Goal: Book appointment/travel/reservation

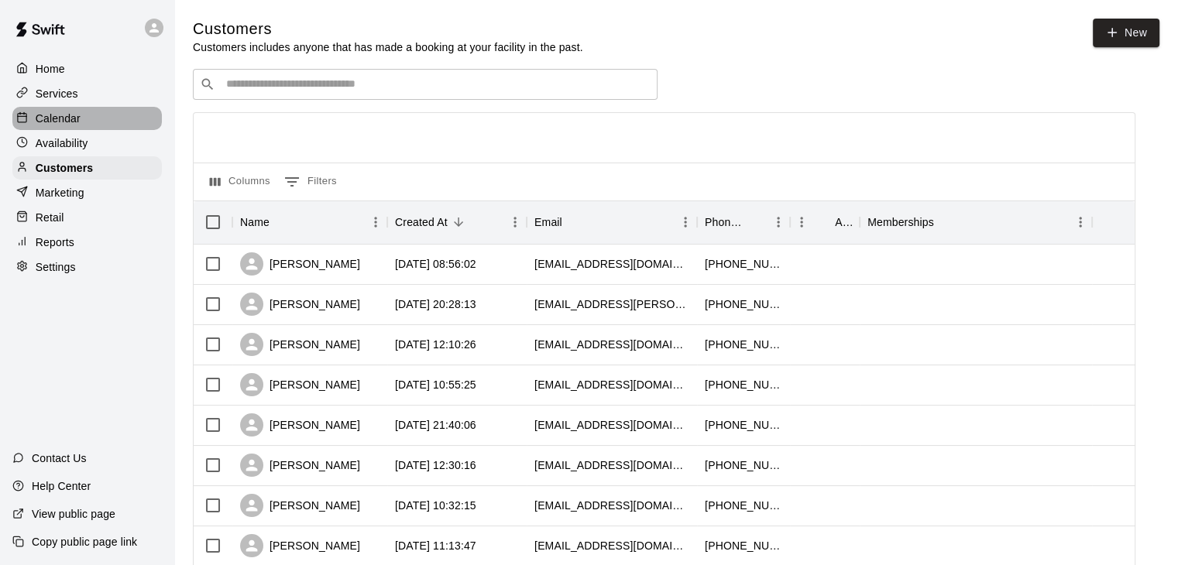
click at [81, 117] on div "Calendar" at bounding box center [86, 118] width 149 height 23
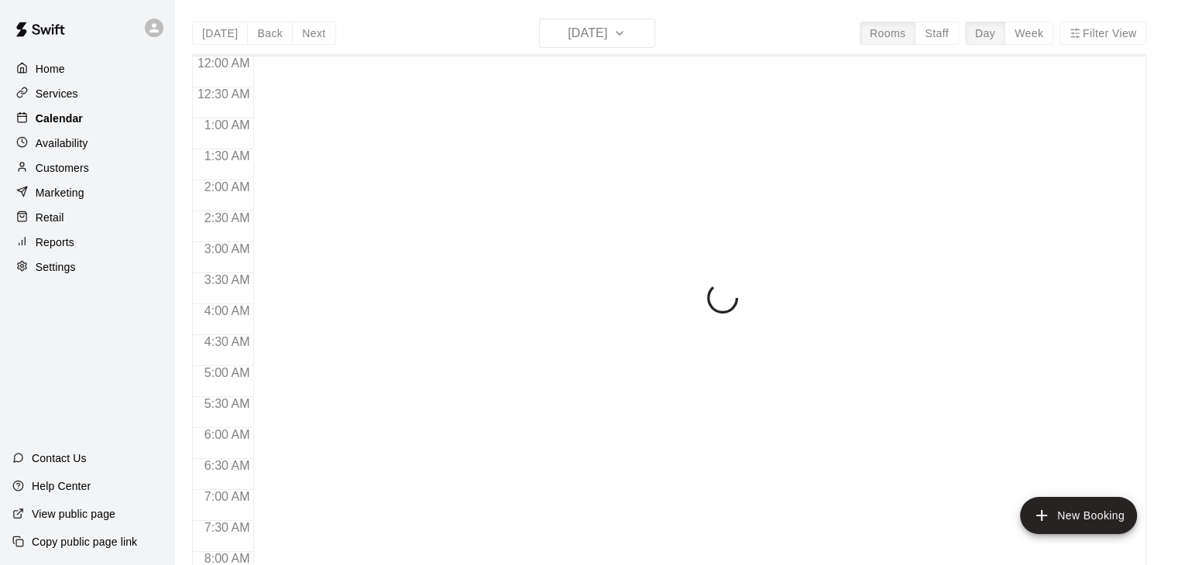
scroll to position [877, 0]
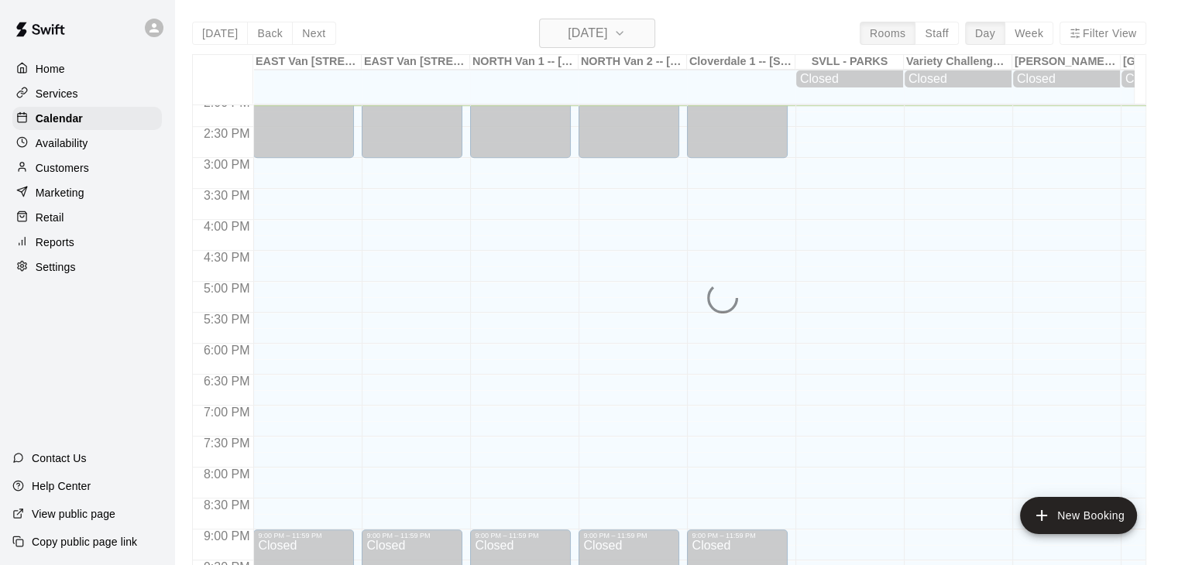
click at [626, 34] on icon "button" at bounding box center [619, 33] width 12 height 19
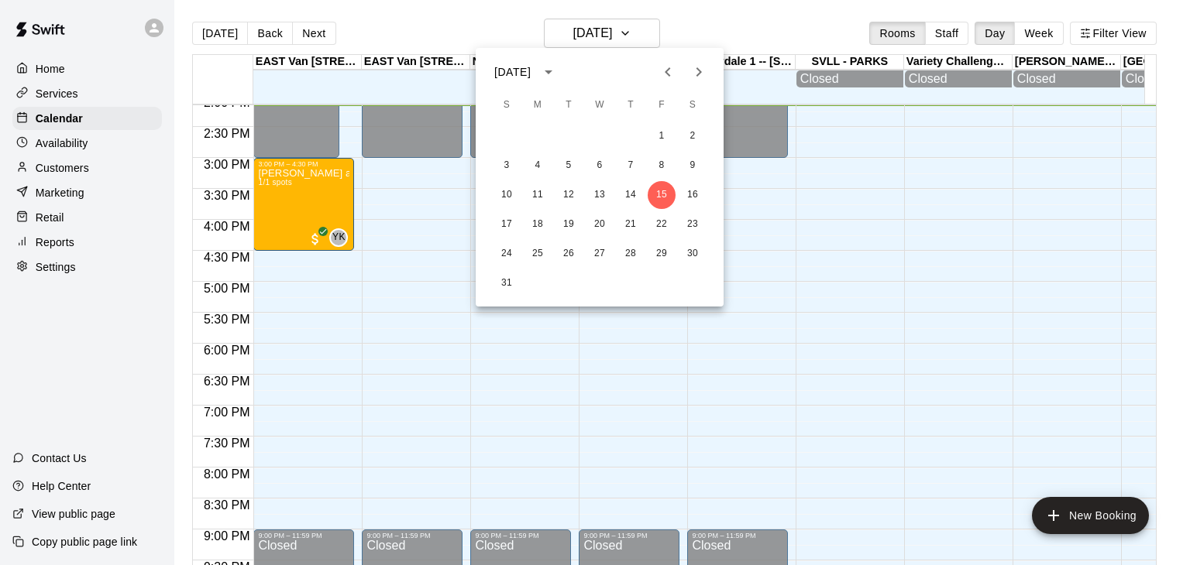
click at [706, 77] on icon "Next month" at bounding box center [698, 72] width 19 height 19
click at [695, 140] on button "4" at bounding box center [692, 136] width 28 height 28
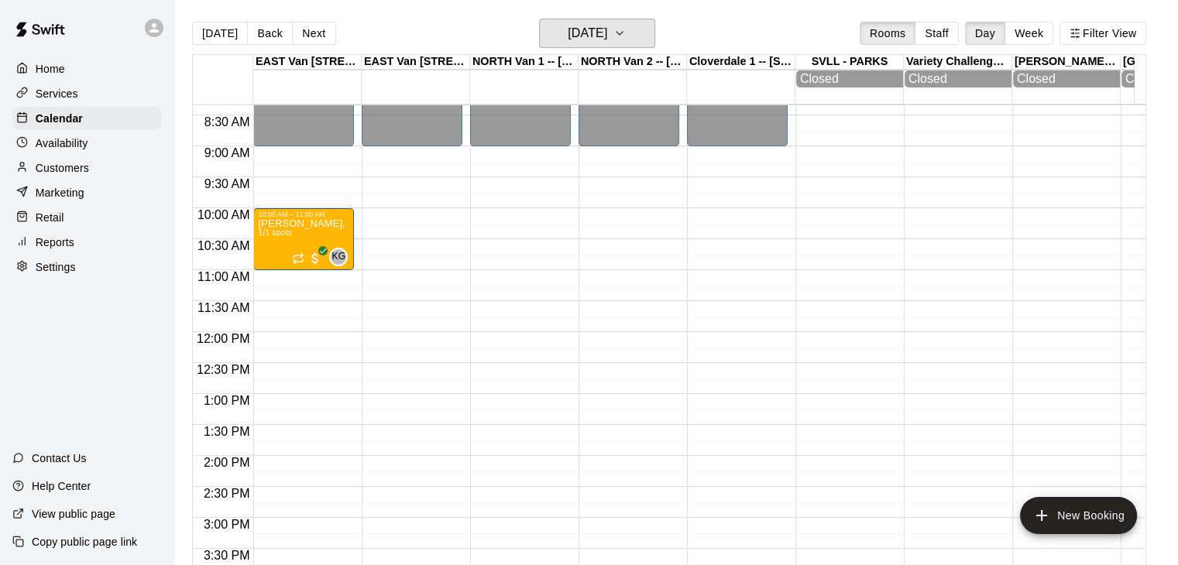
scroll to position [514, 0]
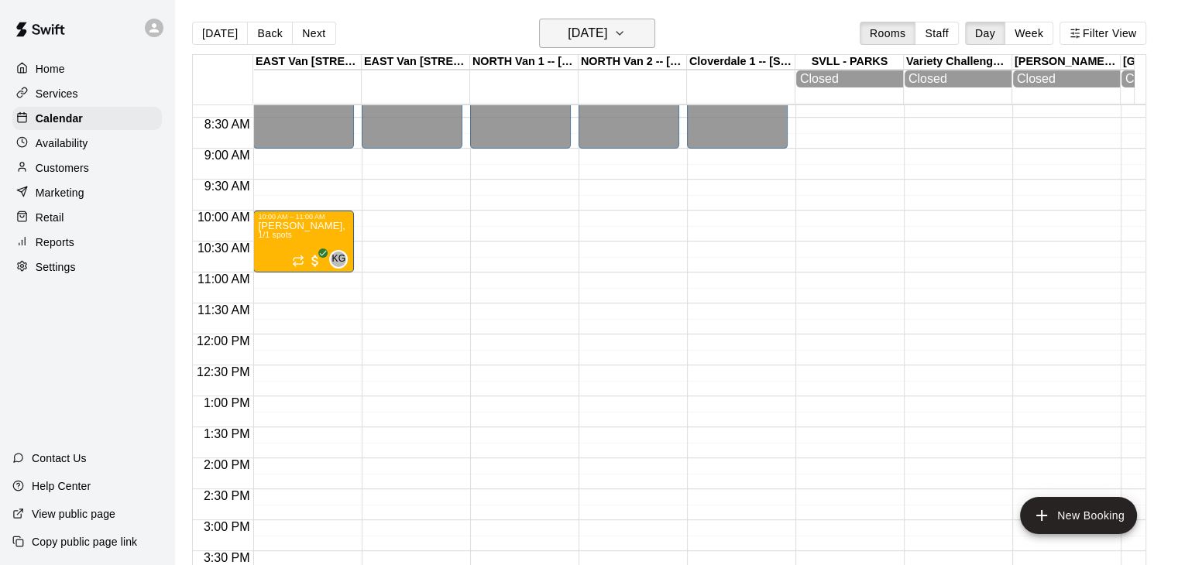
click at [626, 33] on icon "button" at bounding box center [619, 33] width 12 height 19
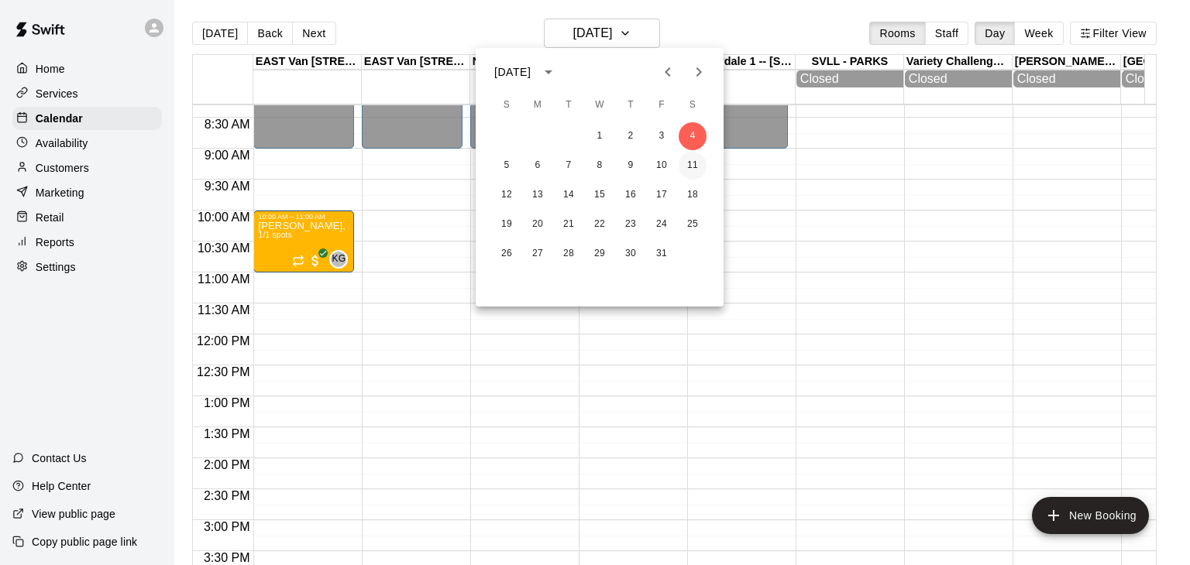
click at [688, 166] on button "11" at bounding box center [692, 166] width 28 height 28
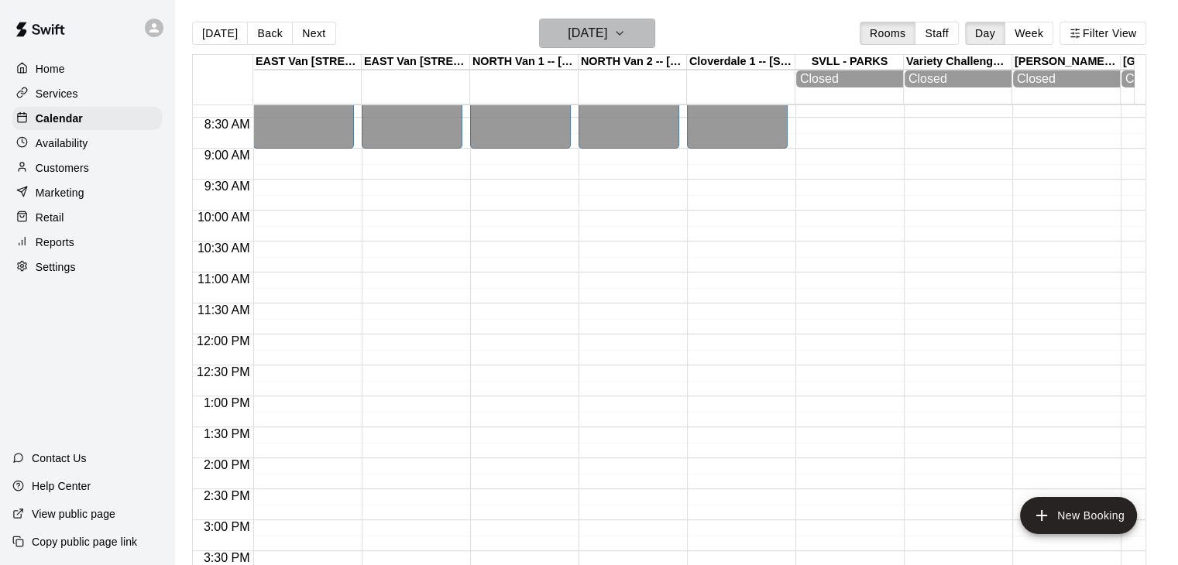
click at [626, 39] on icon "button" at bounding box center [619, 33] width 12 height 19
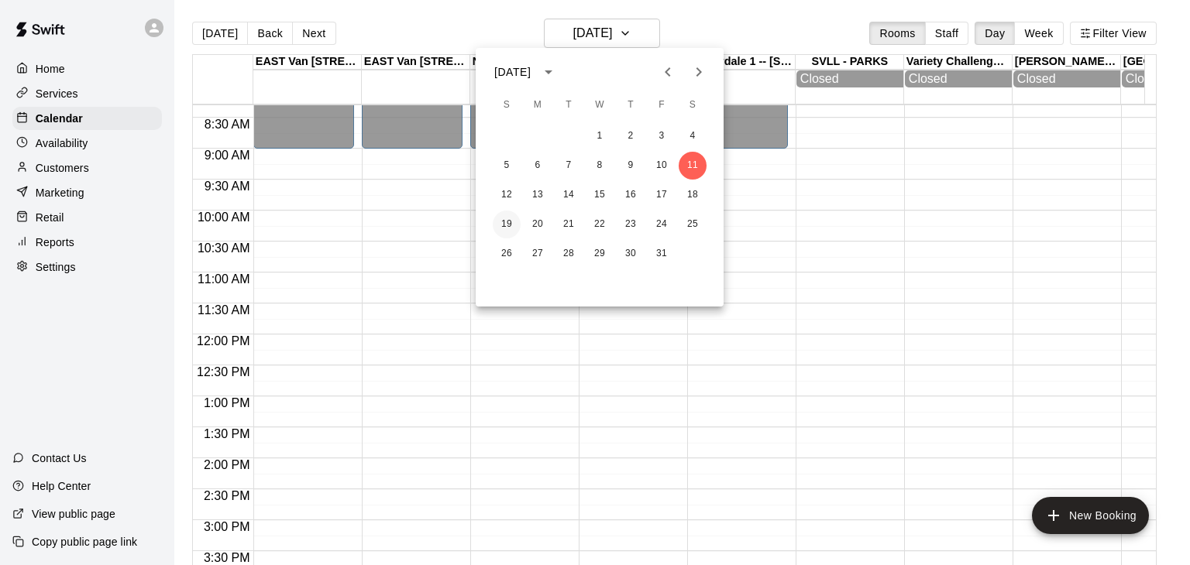
click at [506, 225] on button "19" at bounding box center [507, 225] width 28 height 28
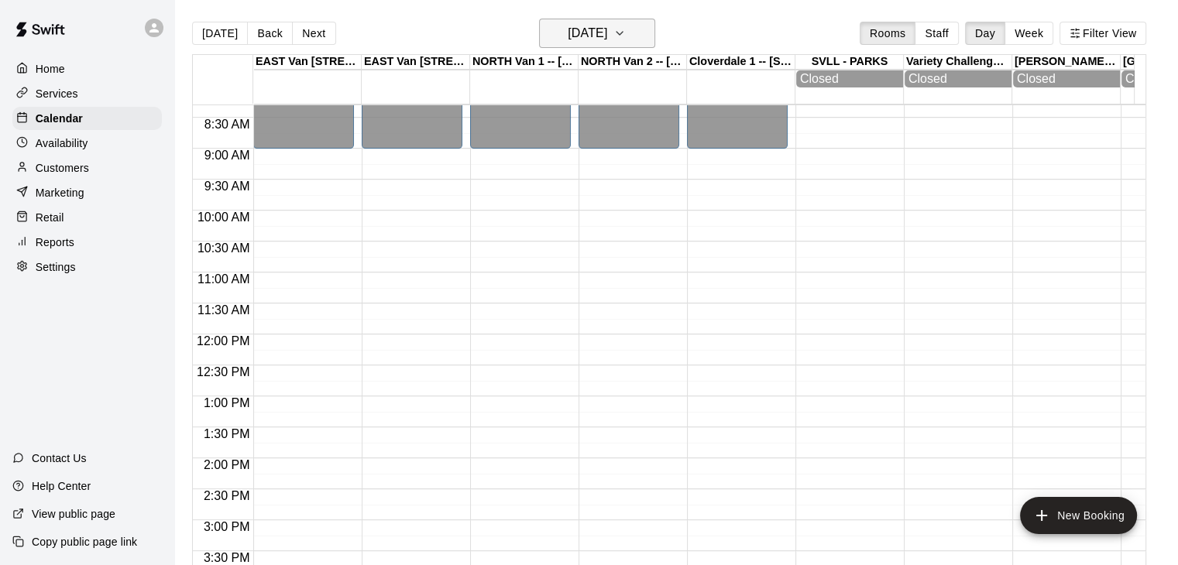
click at [626, 33] on icon "button" at bounding box center [619, 33] width 12 height 19
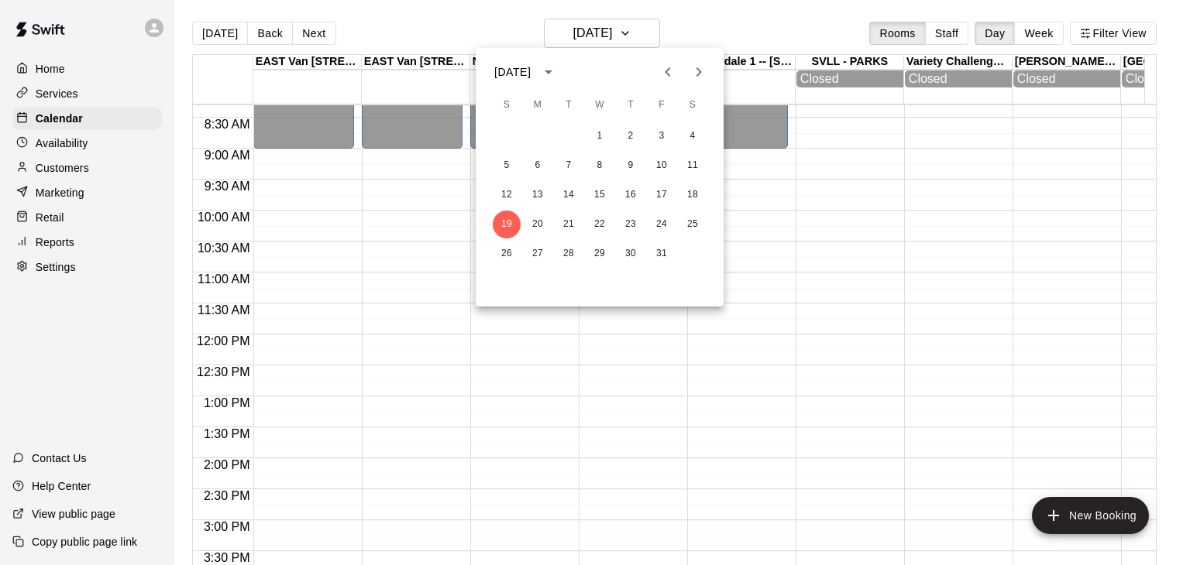
click at [663, 70] on icon "Previous month" at bounding box center [667, 72] width 19 height 19
click at [567, 229] on button "19" at bounding box center [569, 225] width 28 height 28
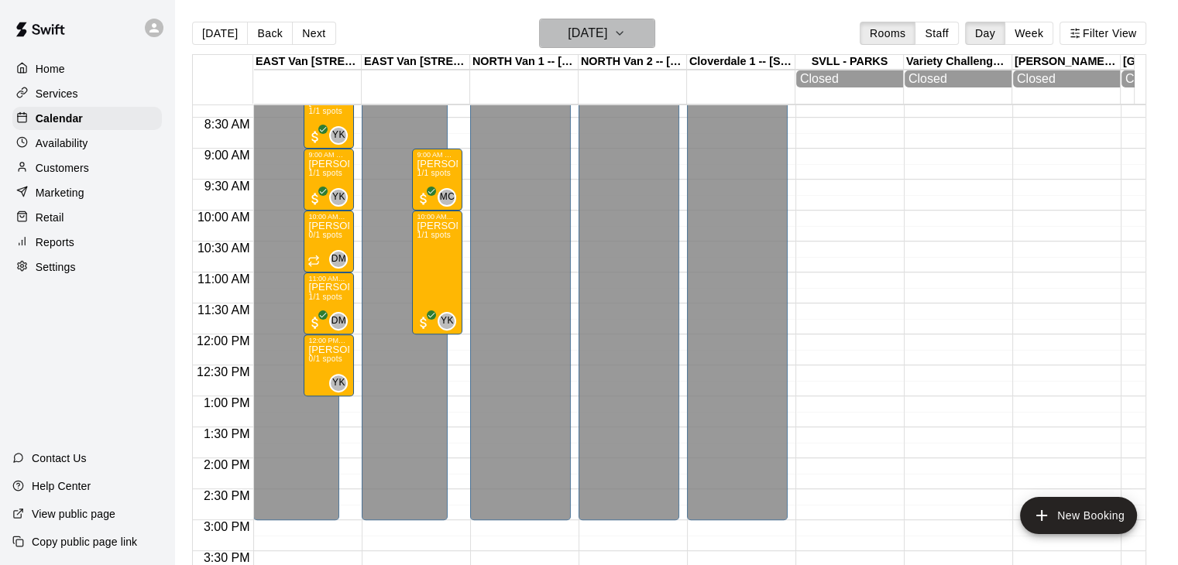
click at [626, 32] on icon "button" at bounding box center [619, 33] width 12 height 19
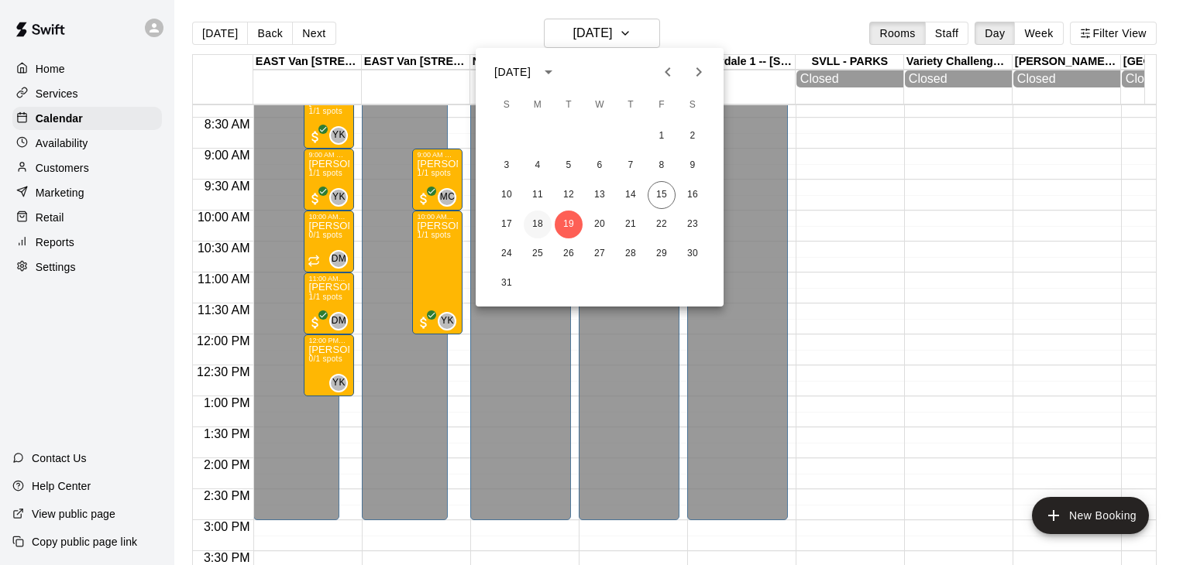
click at [540, 224] on button "18" at bounding box center [538, 225] width 28 height 28
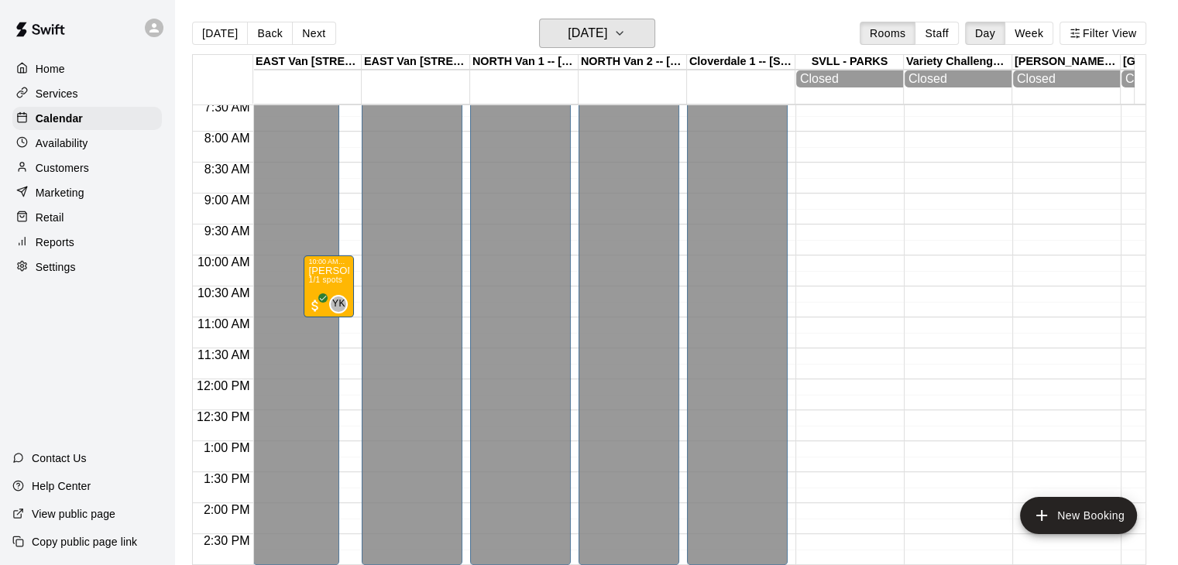
scroll to position [477, 0]
